Goal: Task Accomplishment & Management: Manage account settings

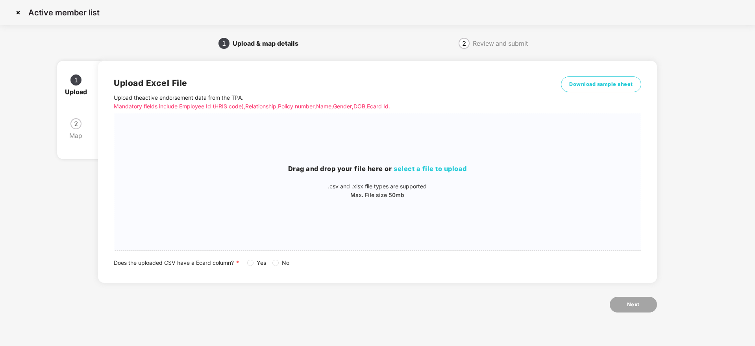
click at [18, 15] on img at bounding box center [18, 12] width 13 height 13
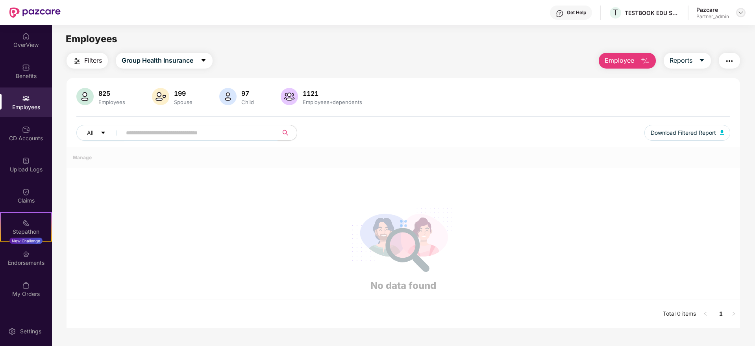
click at [739, 10] on img at bounding box center [740, 12] width 6 height 6
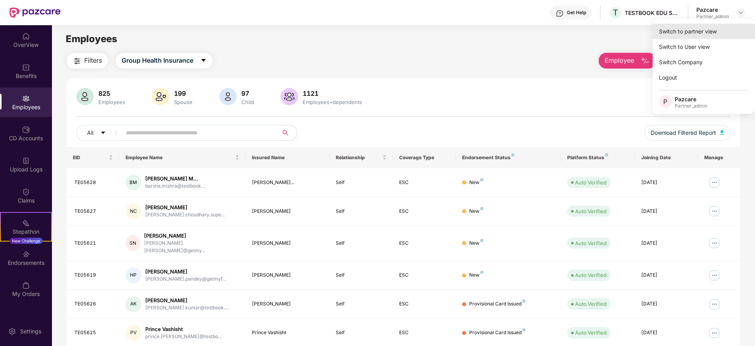
click at [719, 28] on div "Switch to partner view" at bounding box center [703, 31] width 102 height 15
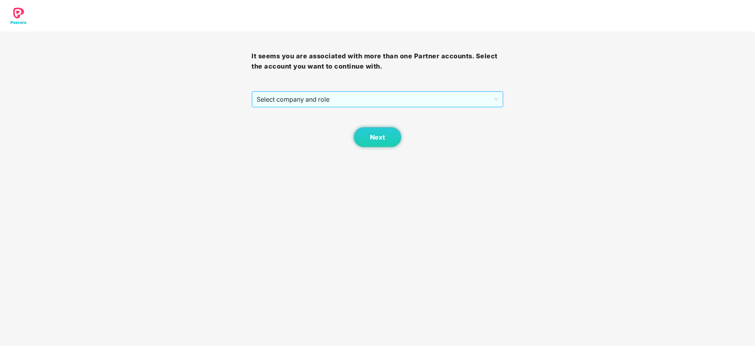
click at [403, 92] on span "Select company and role" at bounding box center [377, 99] width 241 height 15
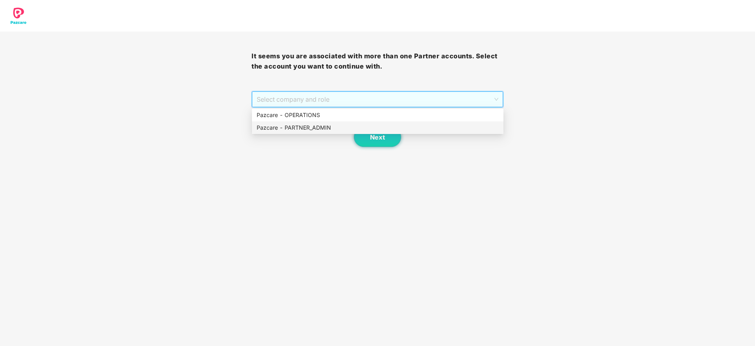
drag, startPoint x: 325, startPoint y: 126, endPoint x: 342, endPoint y: 131, distance: 17.6
click at [325, 127] on div "Pazcare - PARTNER_ADMIN" at bounding box center [378, 127] width 242 height 9
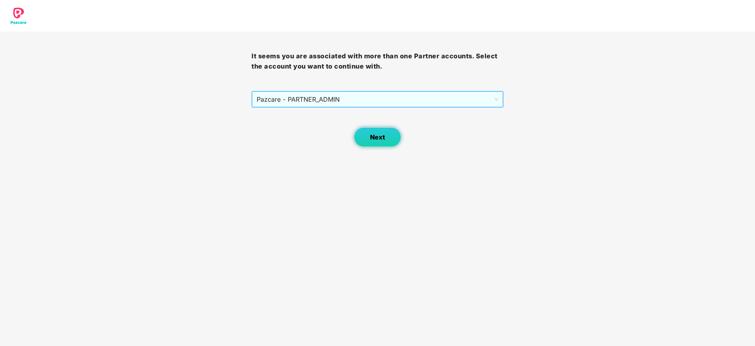
click at [356, 131] on button "Next" at bounding box center [377, 137] width 47 height 20
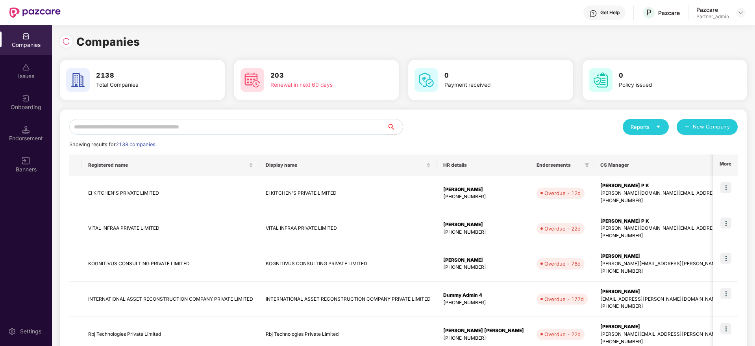
click at [262, 128] on input "text" at bounding box center [228, 127] width 318 height 16
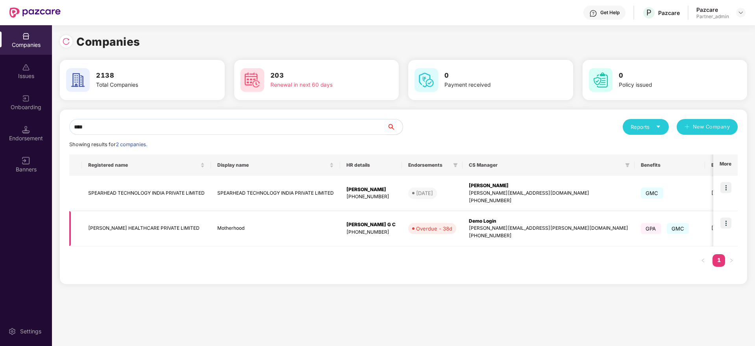
type input "****"
click at [730, 222] on img at bounding box center [725, 222] width 11 height 11
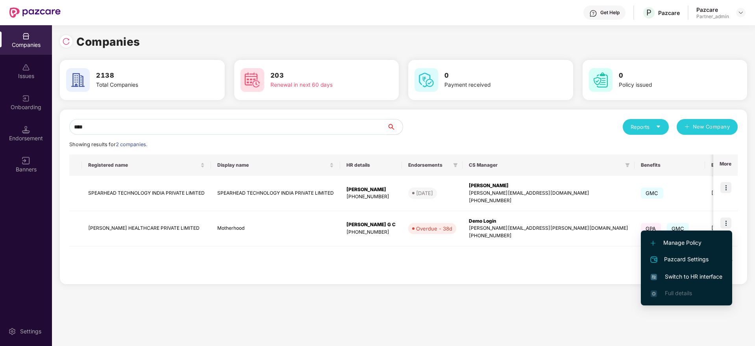
click at [699, 276] on span "Switch to HR interface" at bounding box center [686, 276] width 72 height 9
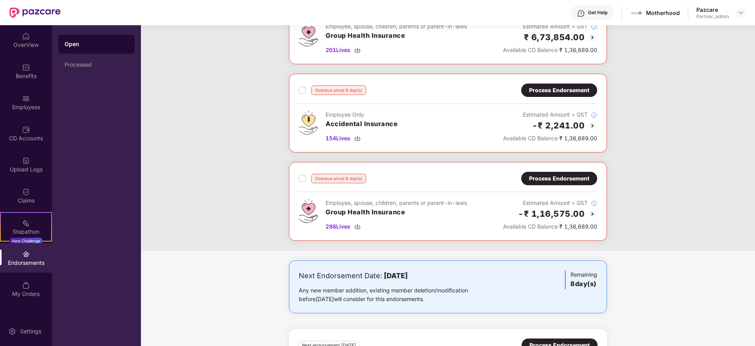
scroll to position [240, 0]
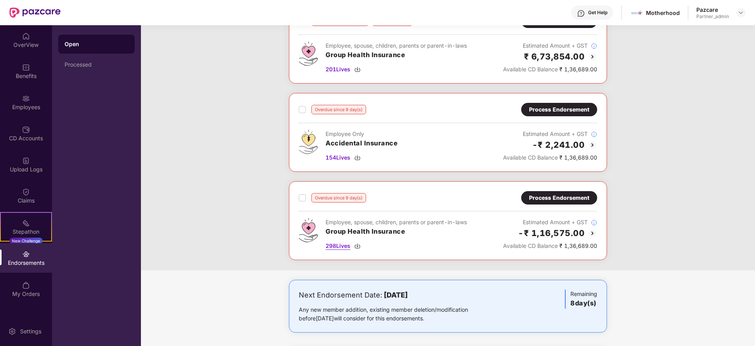
click at [360, 245] on img at bounding box center [357, 245] width 6 height 6
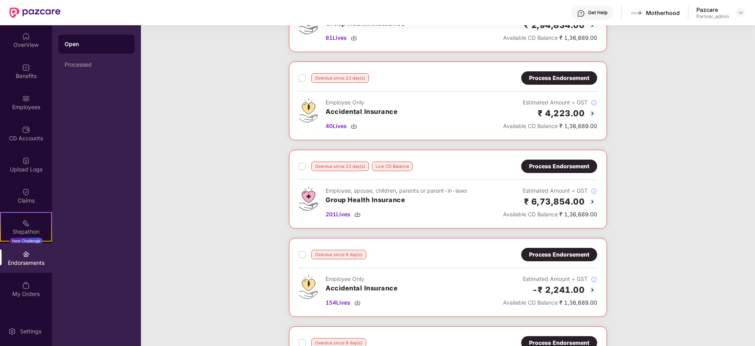
scroll to position [0, 0]
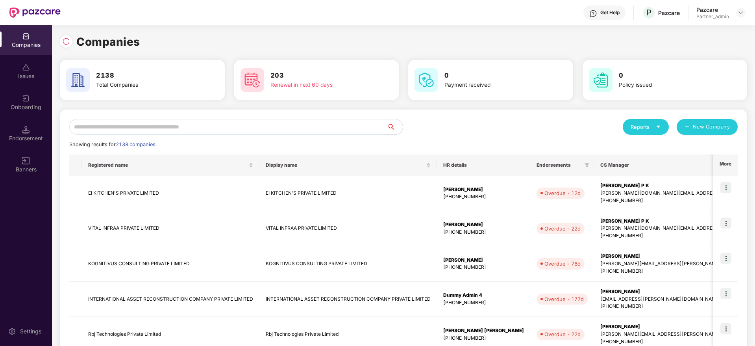
click at [160, 126] on input "text" at bounding box center [228, 127] width 318 height 16
paste input "*******"
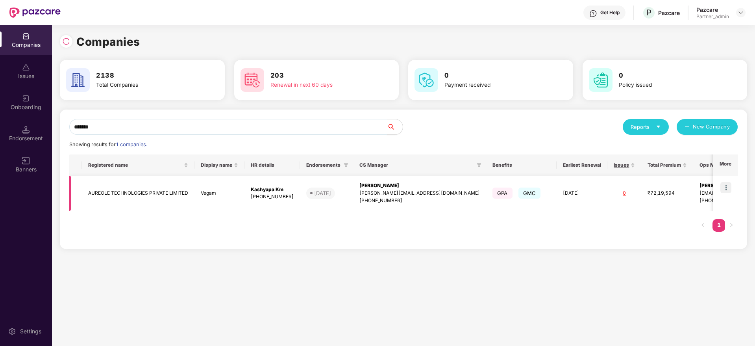
type input "*******"
click at [730, 185] on img at bounding box center [725, 187] width 11 height 11
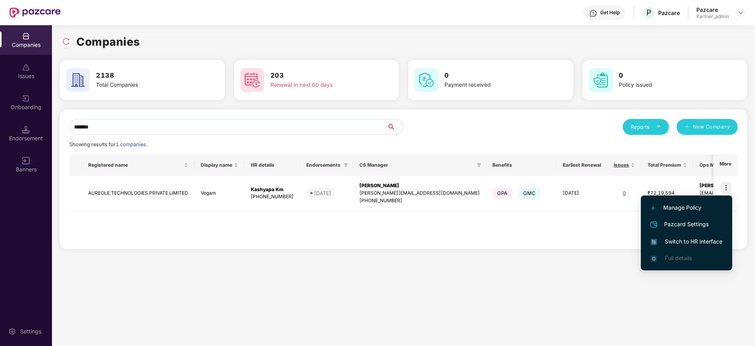
click at [693, 246] on li "Switch to HR interface" at bounding box center [686, 241] width 91 height 17
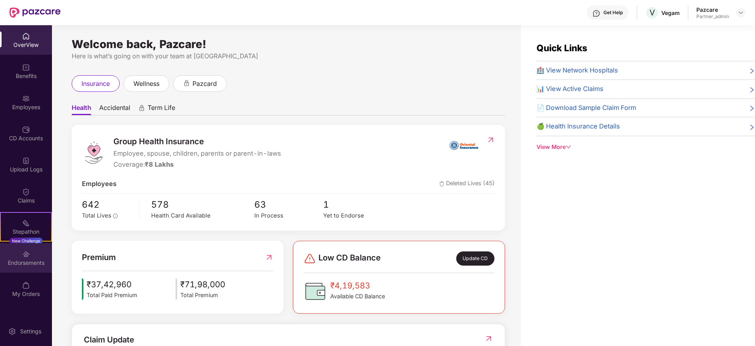
click at [41, 262] on div "Endorsements" at bounding box center [26, 263] width 52 height 8
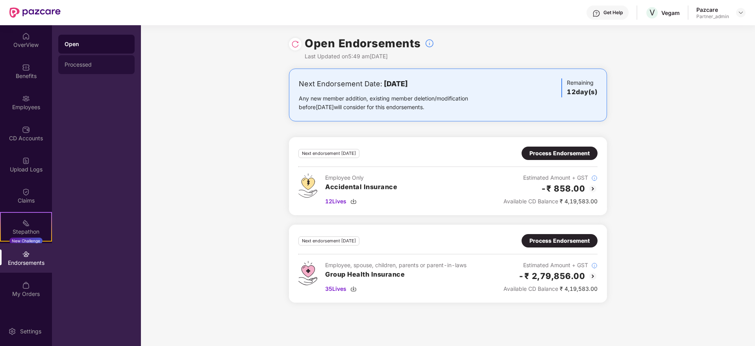
click at [85, 71] on div "Processed" at bounding box center [96, 64] width 76 height 19
